Goal: Information Seeking & Learning: Check status

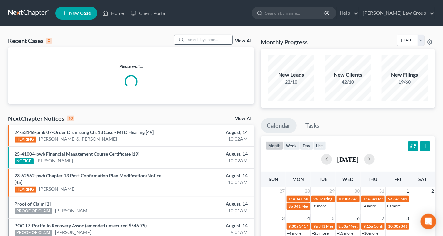
click at [209, 39] on input "search" at bounding box center [209, 40] width 46 height 10
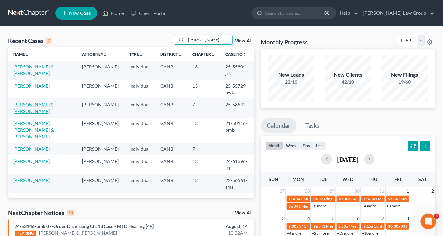
type input "[PERSON_NAME]"
click at [49, 106] on link "[PERSON_NAME] & [PERSON_NAME]" at bounding box center [33, 108] width 41 height 12
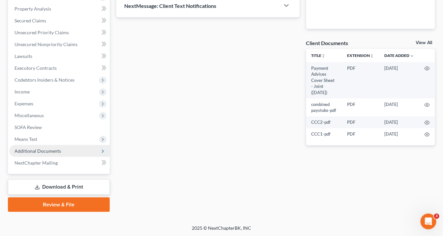
click at [45, 150] on span "Additional Documents" at bounding box center [38, 151] width 46 height 6
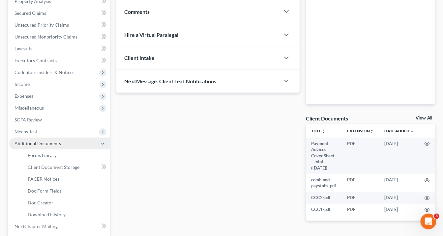
scroll to position [125, 0]
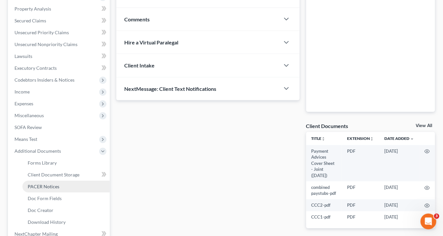
click at [60, 188] on link "PACER Notices" at bounding box center [65, 187] width 87 height 12
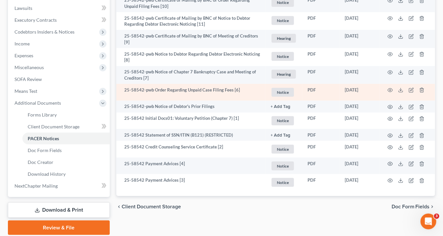
scroll to position [185, 0]
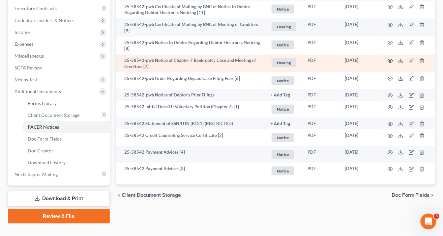
click at [389, 60] on icon "button" at bounding box center [390, 60] width 5 height 5
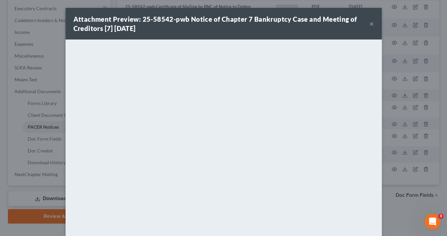
click at [369, 25] on button "×" at bounding box center [371, 24] width 5 height 8
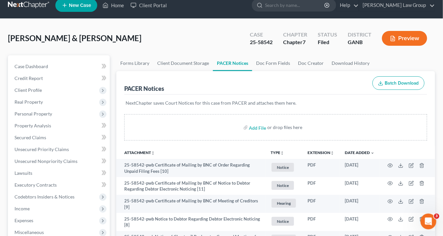
scroll to position [0, 0]
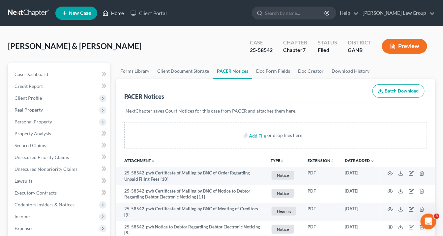
click at [115, 12] on link "Home" at bounding box center [113, 13] width 28 height 12
click at [118, 14] on link "Home" at bounding box center [113, 13] width 28 height 12
click at [122, 13] on link "Home" at bounding box center [113, 13] width 28 height 12
click at [119, 15] on link "Home" at bounding box center [113, 13] width 28 height 12
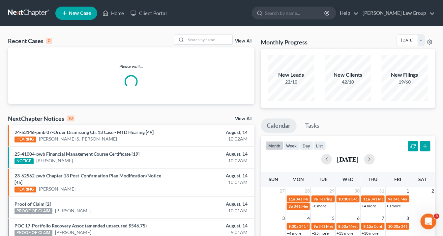
drag, startPoint x: 193, startPoint y: 41, endPoint x: 198, endPoint y: 45, distance: 6.5
click at [193, 41] on input "search" at bounding box center [209, 40] width 46 height 10
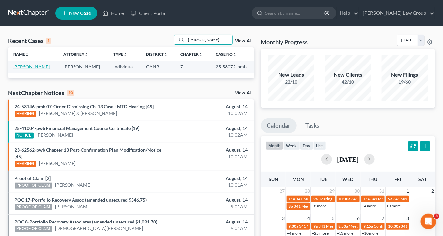
type input "[PERSON_NAME]"
click at [42, 64] on link "[PERSON_NAME]" at bounding box center [31, 67] width 37 height 6
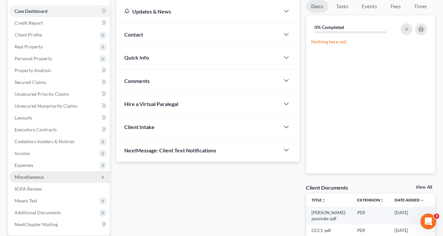
scroll to position [125, 0]
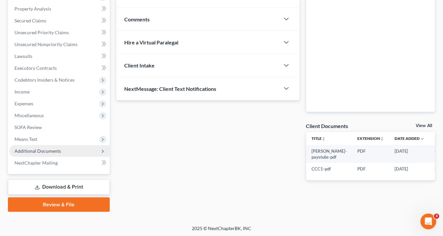
click at [52, 150] on span "Additional Documents" at bounding box center [38, 151] width 46 height 6
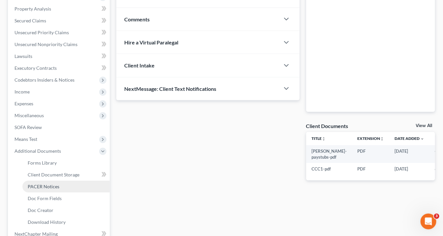
click at [54, 186] on span "PACER Notices" at bounding box center [44, 187] width 32 height 6
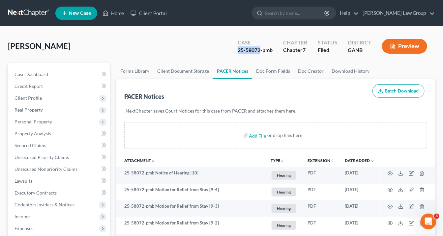
drag, startPoint x: 260, startPoint y: 49, endPoint x: 242, endPoint y: 51, distance: 18.5
click at [237, 47] on div "Case 25-58072-pmb" at bounding box center [254, 46] width 45 height 19
copy div "25-58072"
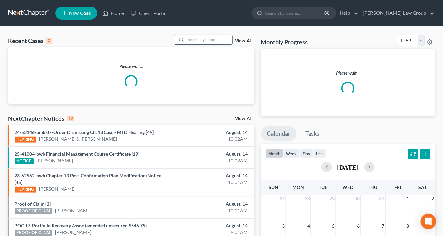
drag, startPoint x: 194, startPoint y: 39, endPoint x: 207, endPoint y: 39, distance: 13.2
click at [194, 39] on input "search" at bounding box center [209, 40] width 46 height 10
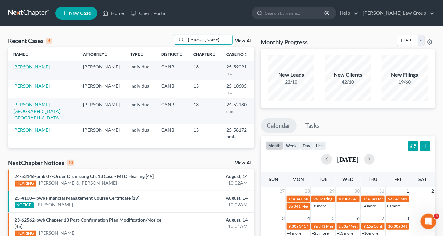
type input "Wright"
click at [30, 67] on link "Wright, John" at bounding box center [31, 67] width 37 height 6
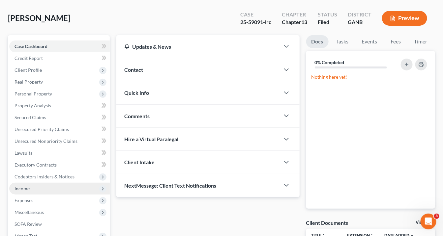
scroll to position [26, 0]
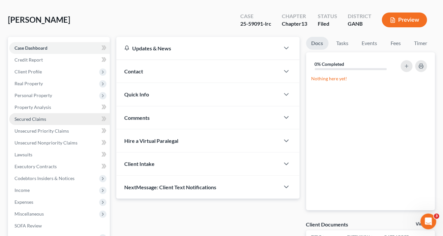
click at [34, 119] on span "Secured Claims" at bounding box center [31, 119] width 32 height 6
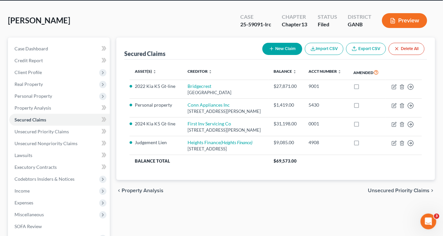
scroll to position [79, 0]
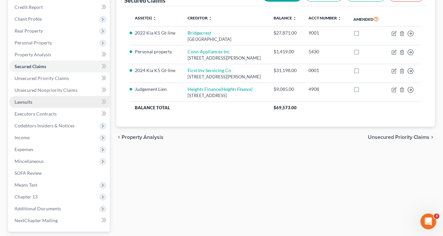
click at [37, 99] on link "Lawsuits" at bounding box center [59, 102] width 101 height 12
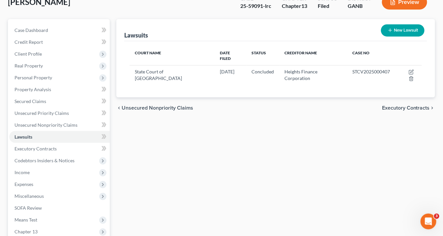
scroll to position [105, 0]
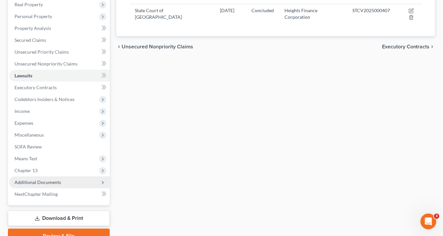
click at [34, 183] on span "Additional Documents" at bounding box center [38, 183] width 46 height 6
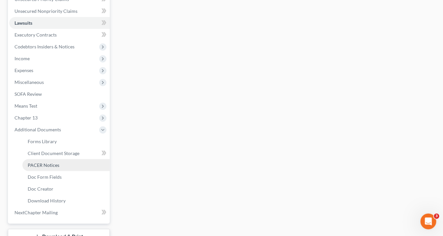
click at [37, 165] on span "PACER Notices" at bounding box center [44, 165] width 32 height 6
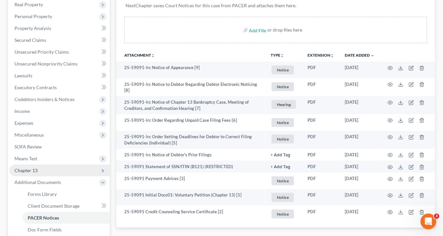
scroll to position [185, 0]
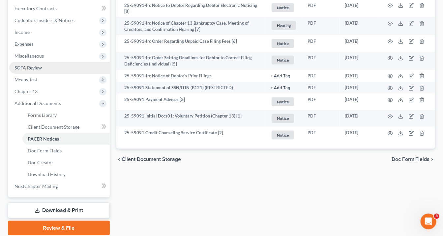
click at [41, 68] on span "SOFA Review" at bounding box center [28, 68] width 27 height 6
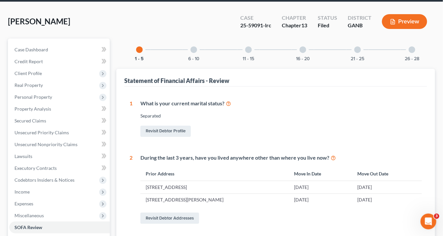
scroll to position [9, 0]
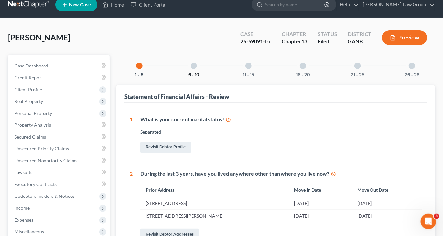
click at [191, 73] on button "6 - 10" at bounding box center [193, 75] width 11 height 5
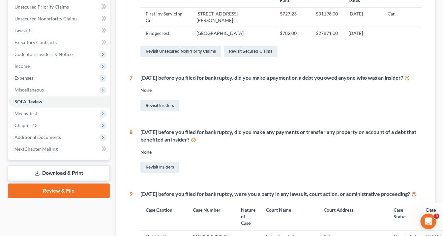
scroll to position [88, 0]
